Goal: Information Seeking & Learning: Learn about a topic

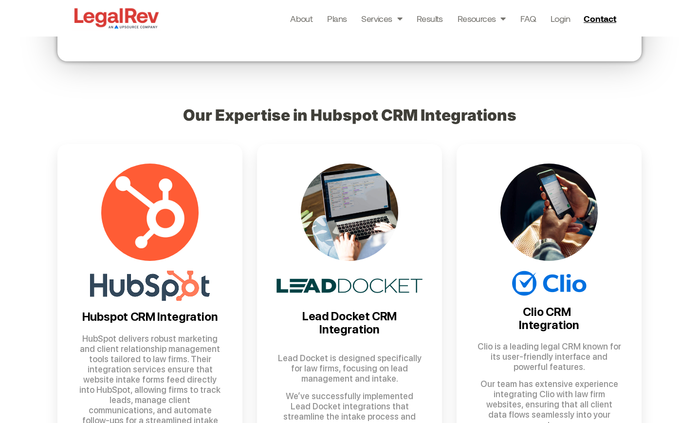
scroll to position [414, 0]
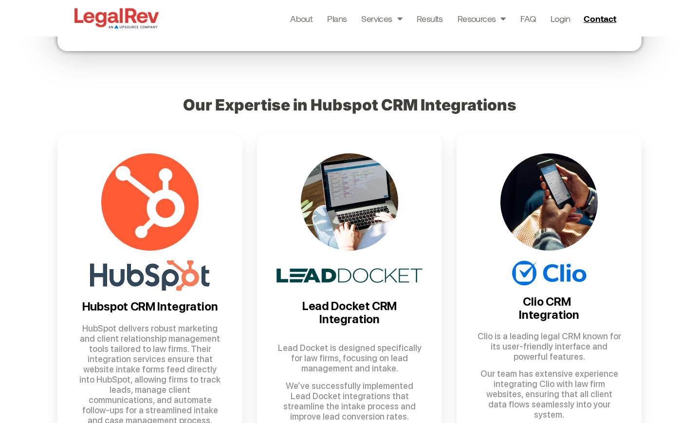
click at [110, 238] on div at bounding box center [150, 201] width 146 height 97
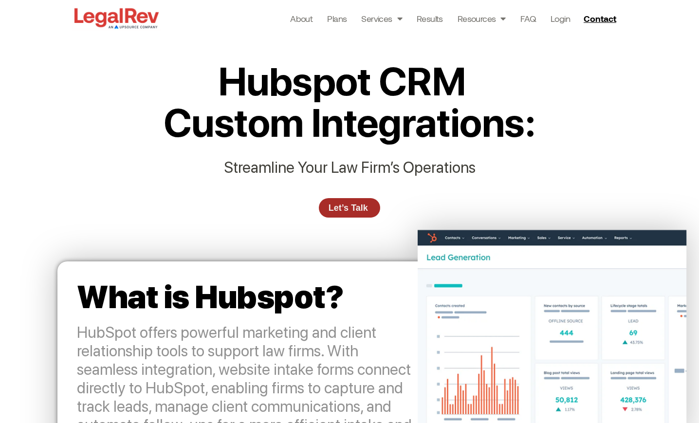
click at [369, 210] on link "Let’s Talk" at bounding box center [349, 207] width 61 height 19
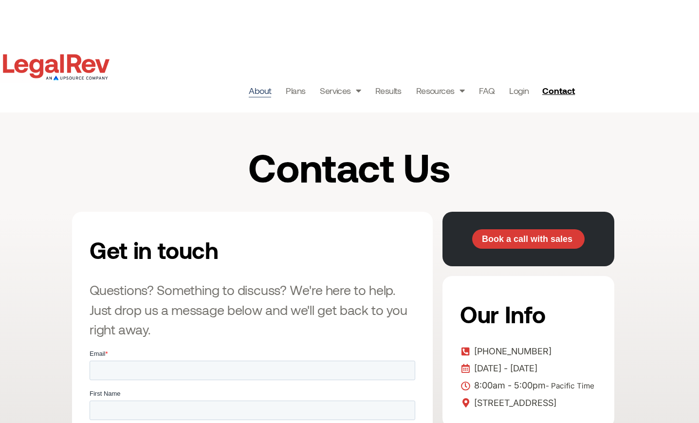
click at [258, 93] on link "About" at bounding box center [260, 91] width 22 height 14
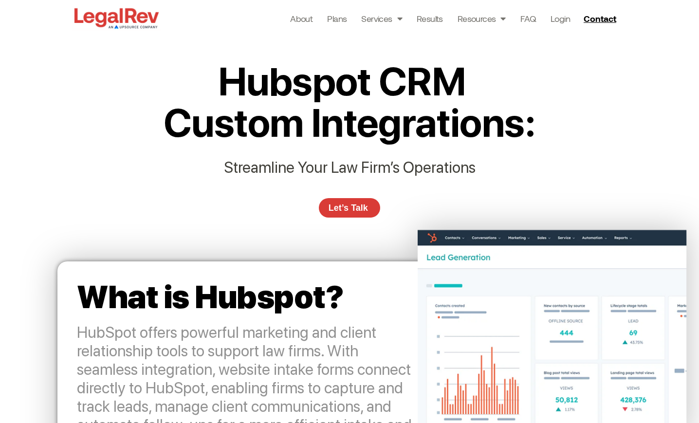
click at [143, 18] on img at bounding box center [116, 18] width 89 height 25
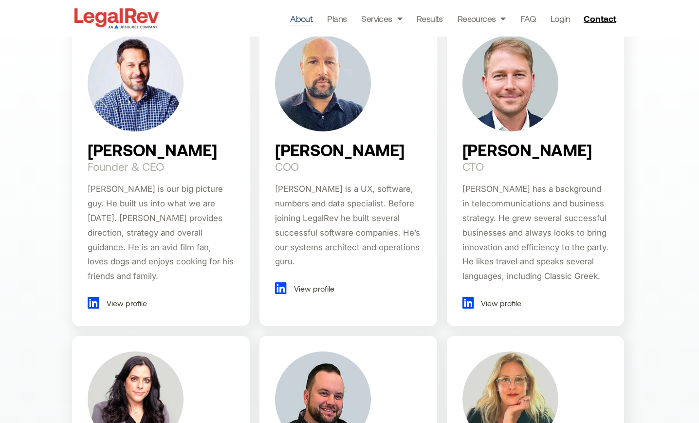
scroll to position [668, 0]
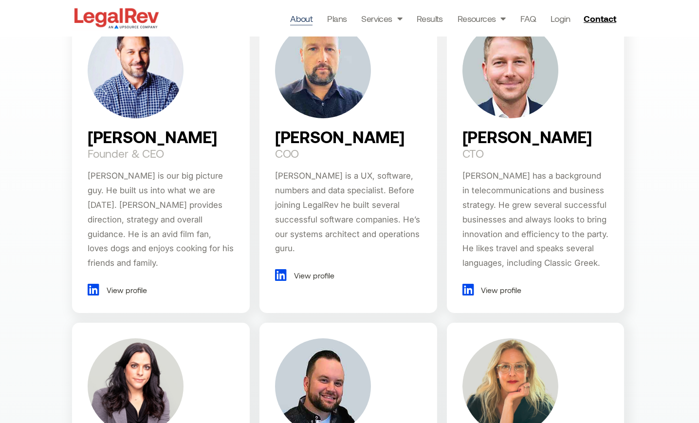
click at [147, 109] on img at bounding box center [136, 70] width 96 height 96
click at [145, 134] on h2 "Darin Fenn" at bounding box center [152, 137] width 129 height 18
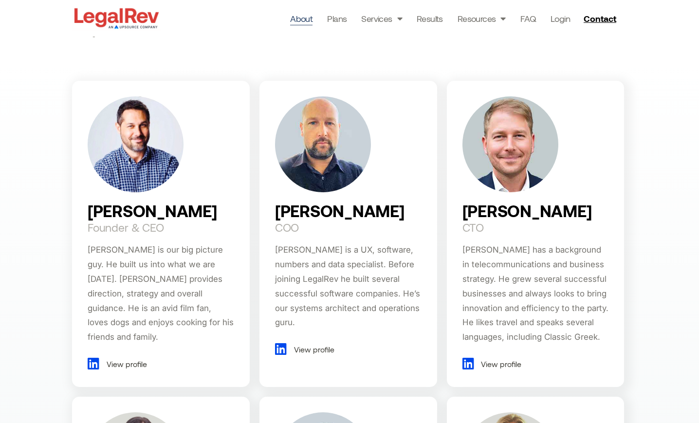
click at [142, 357] on span "View profile" at bounding box center [125, 364] width 43 height 15
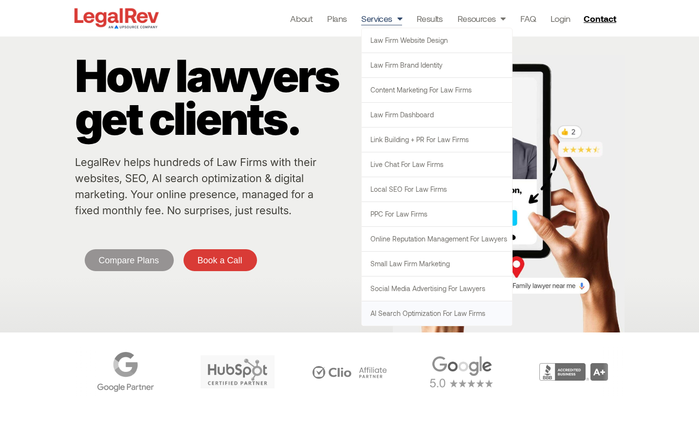
click at [438, 310] on link "AI Search Optimization for Law Firms" at bounding box center [437, 313] width 150 height 24
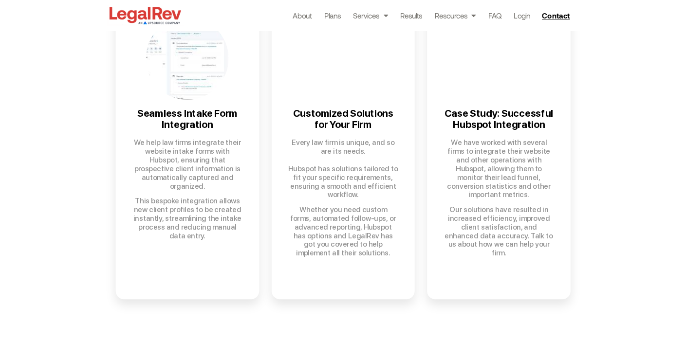
scroll to position [667, 0]
